Goal: Information Seeking & Learning: Learn about a topic

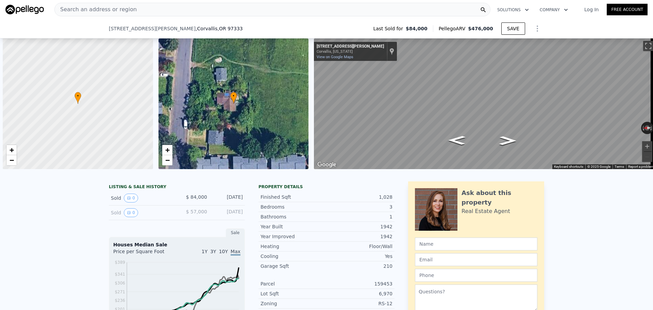
scroll to position [0, 3]
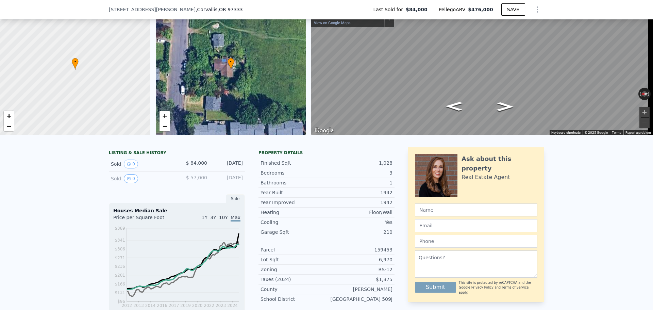
type input "980"
checkbox input "true"
type input "$ 456,000"
type input "$ 339,991"
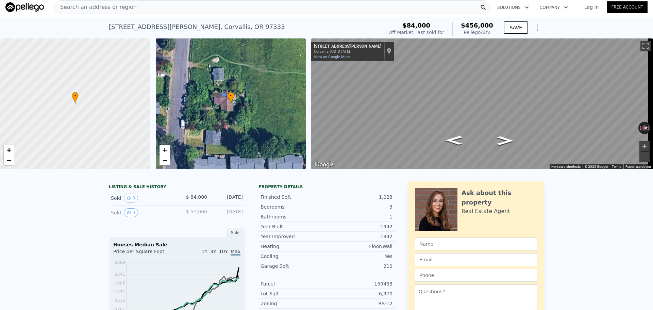
scroll to position [0, 0]
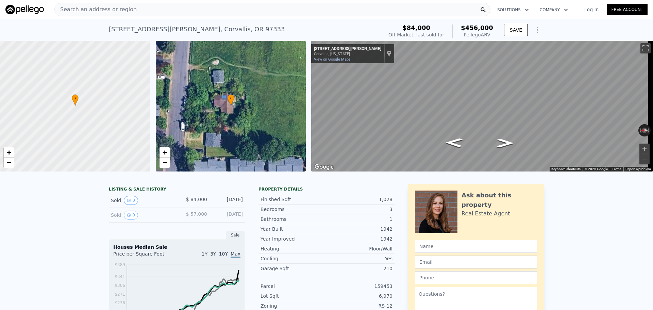
click at [104, 6] on span "Search an address or region" at bounding box center [96, 9] width 82 height 8
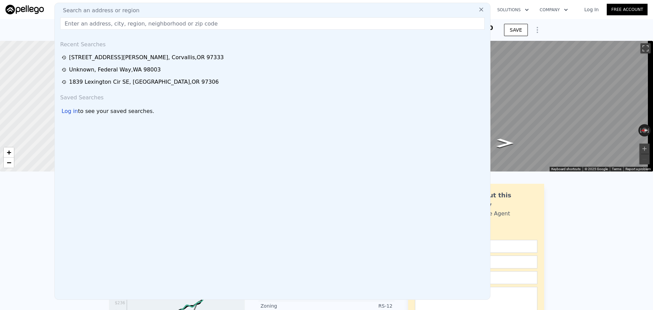
click at [114, 24] on input "text" at bounding box center [272, 23] width 424 height 12
paste input "[STREET_ADDRESS][PERSON_NAME]"
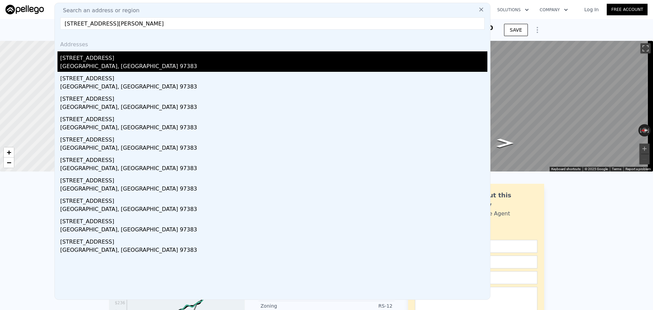
type input "[STREET_ADDRESS][PERSON_NAME]"
click at [124, 58] on div "[STREET_ADDRESS]" at bounding box center [273, 56] width 427 height 11
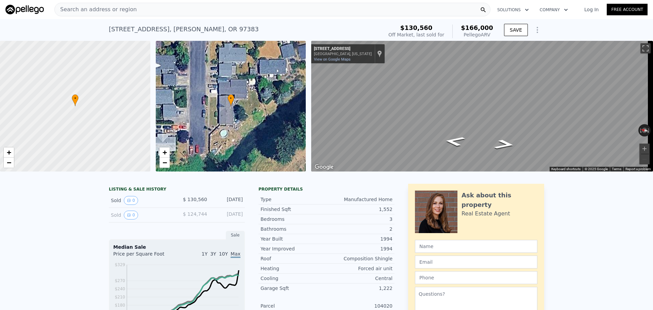
click at [142, 4] on div "Search an address or region" at bounding box center [272, 10] width 436 height 14
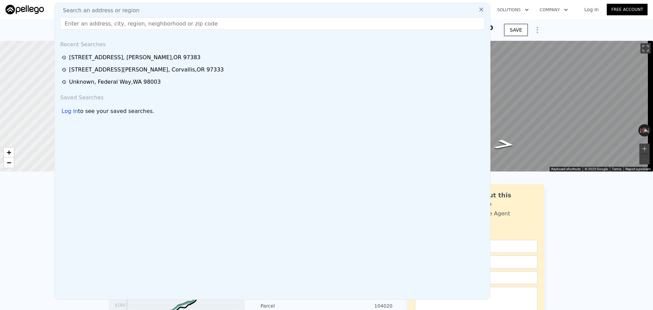
click at [141, 11] on div "Search an address or region" at bounding box center [272, 10] width 430 height 8
click at [142, 22] on input "text" at bounding box center [272, 23] width 424 height 12
paste input "[STREET_ADDRESS]"
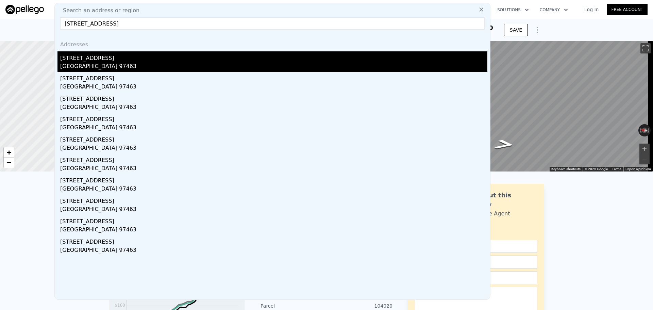
type input "[STREET_ADDRESS]"
click at [135, 58] on div "[STREET_ADDRESS]" at bounding box center [273, 56] width 427 height 11
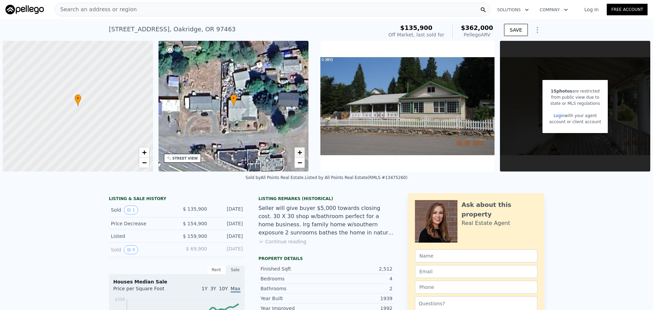
click at [298, 155] on span "+" at bounding box center [300, 152] width 4 height 9
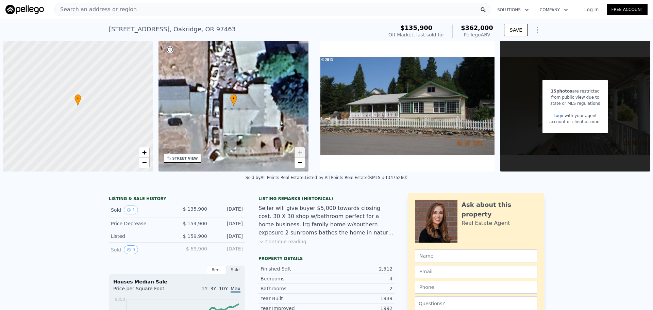
click at [299, 150] on span "+" at bounding box center [300, 152] width 4 height 9
click at [300, 160] on span "−" at bounding box center [300, 162] width 4 height 9
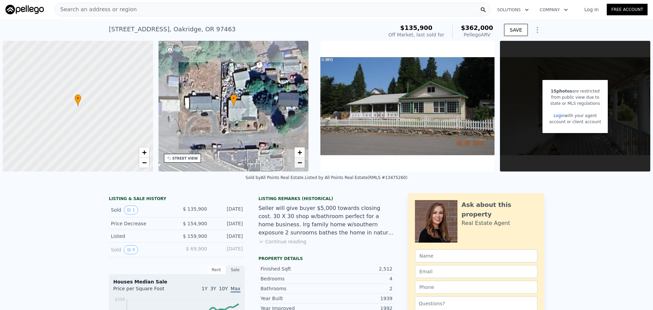
click at [300, 160] on span "−" at bounding box center [300, 162] width 4 height 9
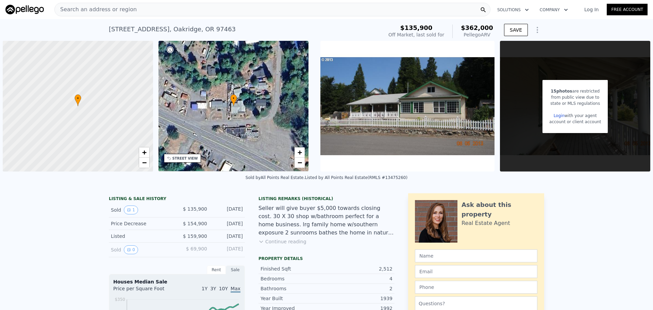
click at [189, 159] on div "STREET VIEW" at bounding box center [185, 158] width 26 height 5
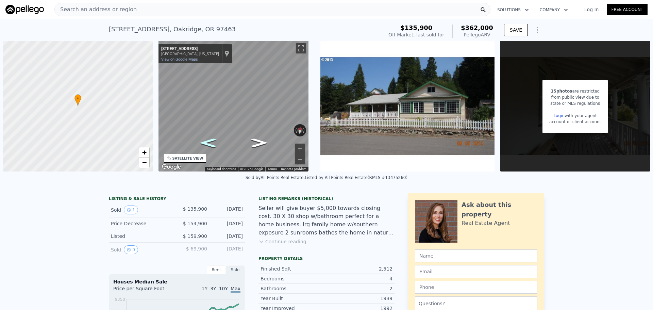
click at [210, 139] on icon "Go West, Willamette Way" at bounding box center [207, 142] width 31 height 13
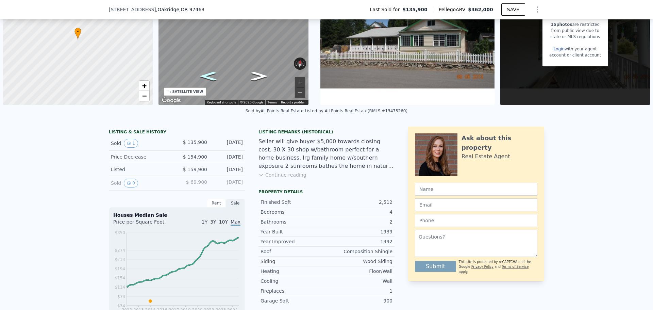
scroll to position [2, 0]
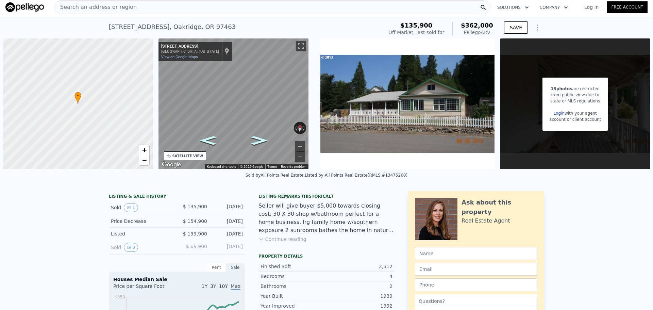
click at [259, 138] on icon "Go East, Willamette Way" at bounding box center [258, 140] width 31 height 13
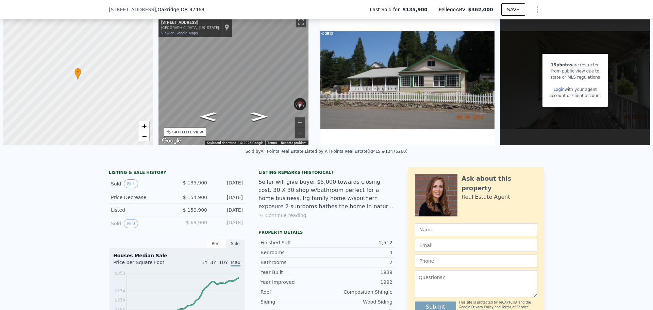
scroll to position [32, 0]
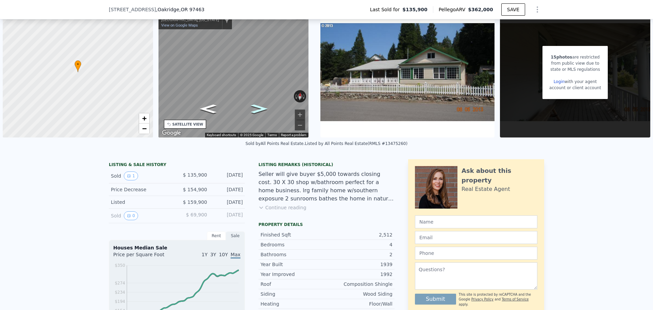
click at [255, 112] on icon "Go East, Willamette Way" at bounding box center [258, 108] width 31 height 13
click at [259, 110] on icon "Go East, Willamette Way" at bounding box center [258, 108] width 31 height 13
click at [213, 106] on icon "Go West, Willamette Way" at bounding box center [207, 108] width 31 height 13
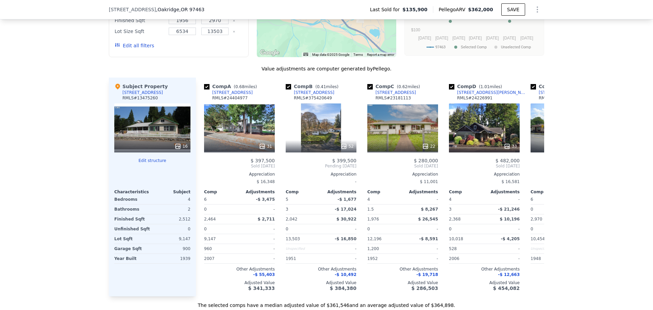
scroll to position [678, 0]
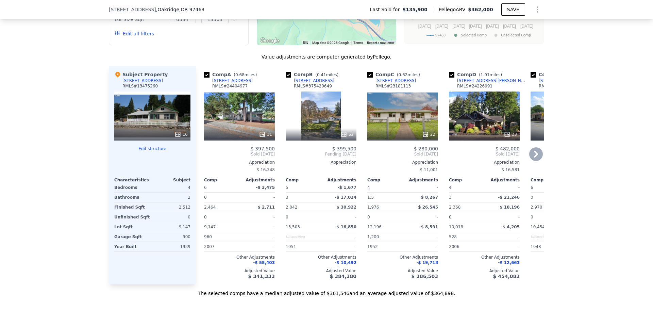
click at [535, 155] on icon at bounding box center [536, 154] width 14 height 14
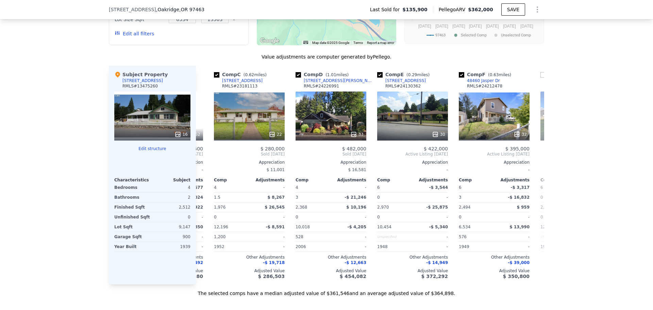
scroll to position [0, 163]
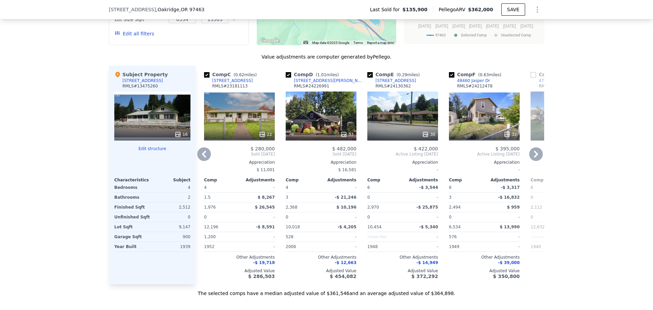
click at [203, 152] on icon at bounding box center [204, 154] width 4 height 7
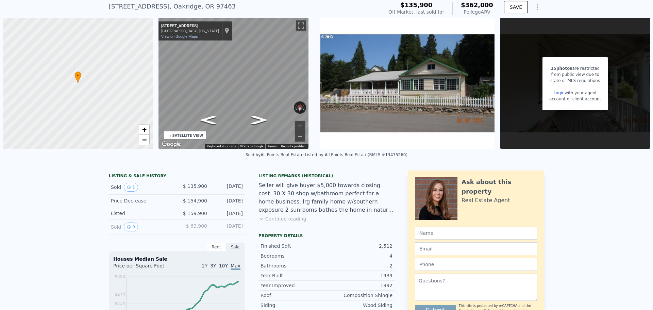
scroll to position [2, 0]
